Goal: Check status: Check status

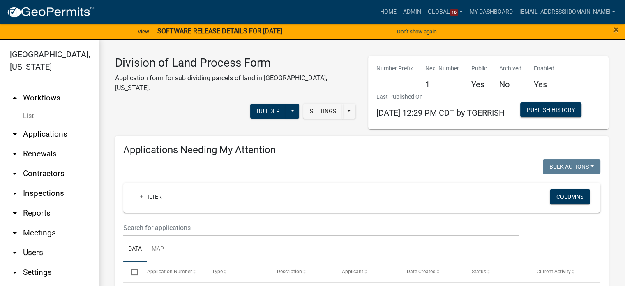
click at [148, 126] on div "Division of Land Process Form Application form for sub dividing parcels of land…" at bounding box center [235, 92] width 253 height 73
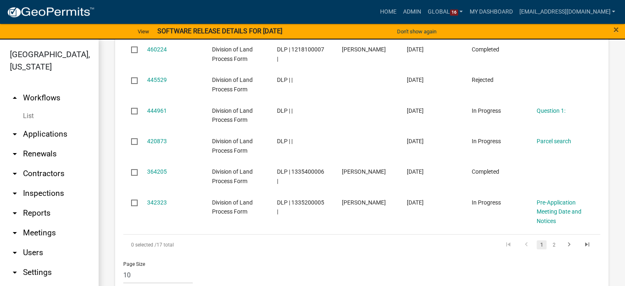
scroll to position [613, 0]
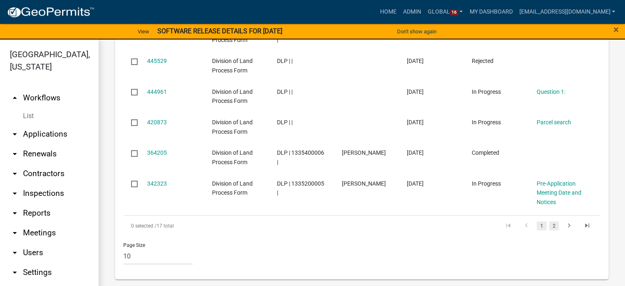
click at [549, 226] on link "2" at bounding box center [554, 225] width 10 height 9
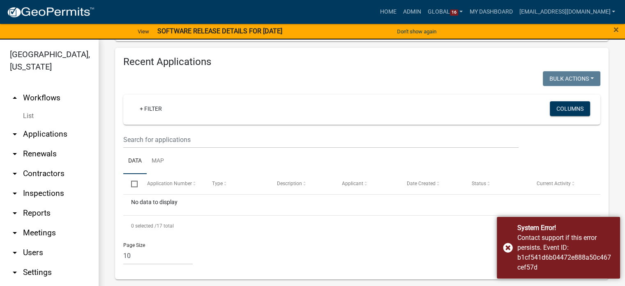
scroll to position [10, 0]
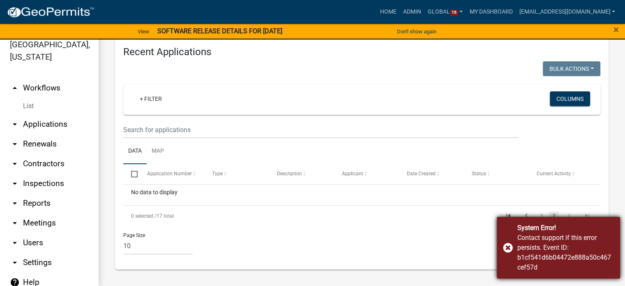
click at [509, 247] on div "System Error! Contact support if this error persists. Event ID: b1cf541d6b04472…" at bounding box center [558, 248] width 123 height 62
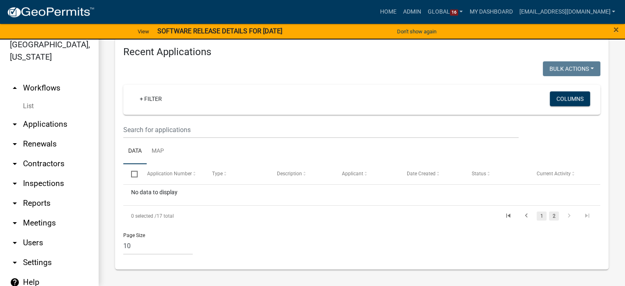
click at [537, 213] on link "1" at bounding box center [542, 215] width 10 height 9
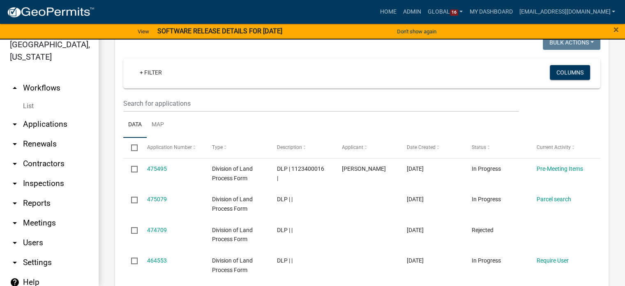
scroll to position [317, 0]
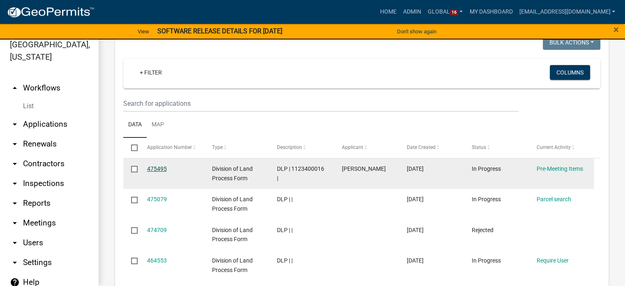
click at [157, 172] on link "475495" at bounding box center [157, 168] width 20 height 7
